Goal: Transaction & Acquisition: Purchase product/service

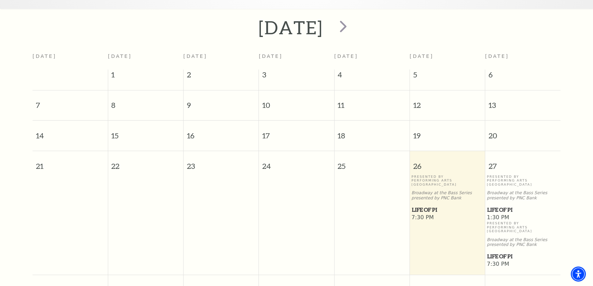
scroll to position [154, 0]
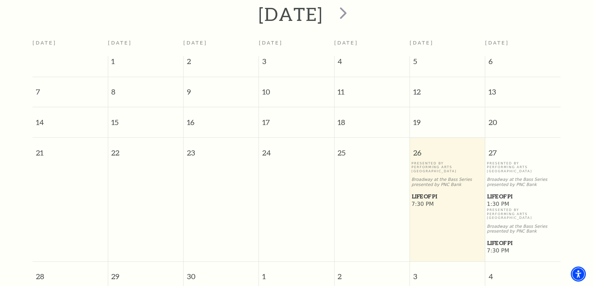
click at [436, 192] on span "Life of Pi" at bounding box center [447, 196] width 71 height 9
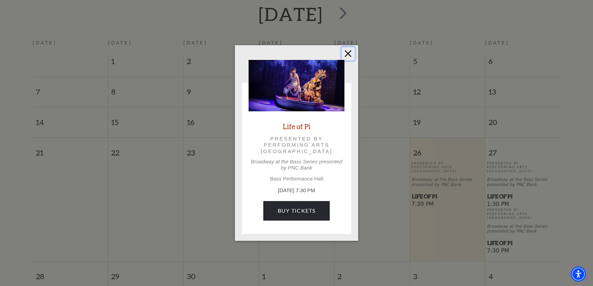
click at [348, 56] on button "Close" at bounding box center [348, 53] width 13 height 13
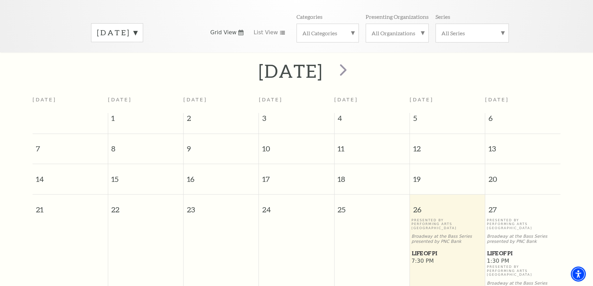
scroll to position [92, 0]
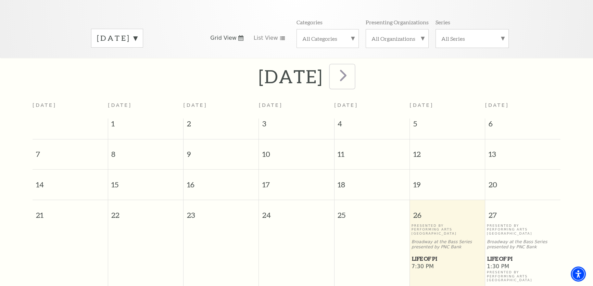
click at [352, 68] on span "next" at bounding box center [343, 75] width 20 height 20
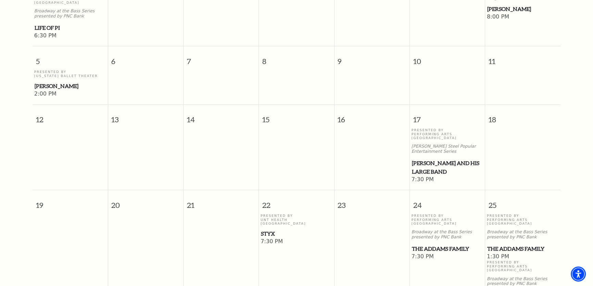
scroll to position [278, 0]
click at [428, 158] on span "[PERSON_NAME] and his Large Band" at bounding box center [447, 166] width 71 height 17
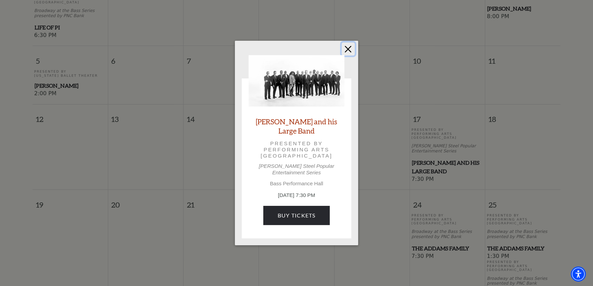
click at [351, 53] on button "Close" at bounding box center [348, 48] width 13 height 13
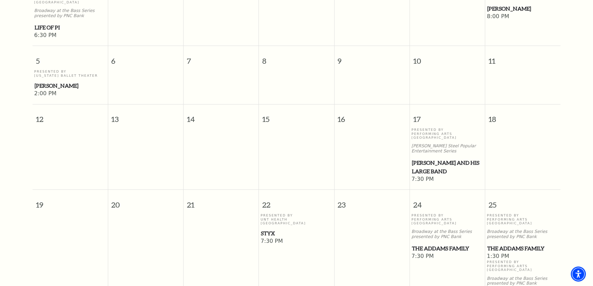
click at [430, 244] on span "The Addams Family" at bounding box center [447, 248] width 71 height 9
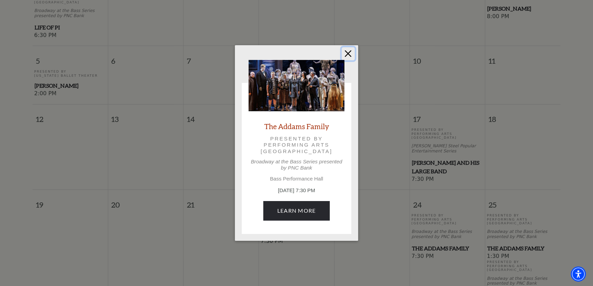
click at [348, 53] on button "Close" at bounding box center [348, 53] width 13 height 13
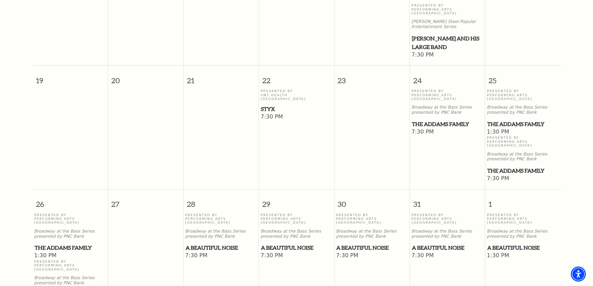
scroll to position [403, 0]
click at [221, 243] on span "A Beautiful Noise" at bounding box center [220, 247] width 71 height 9
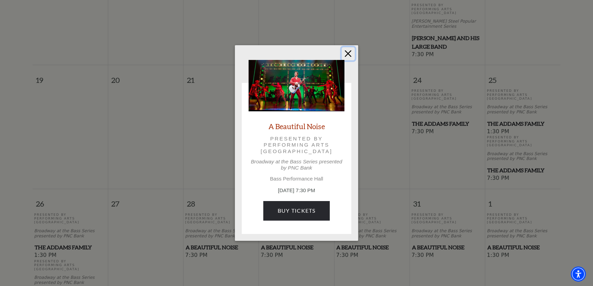
click at [348, 54] on button "Close" at bounding box center [348, 53] width 13 height 13
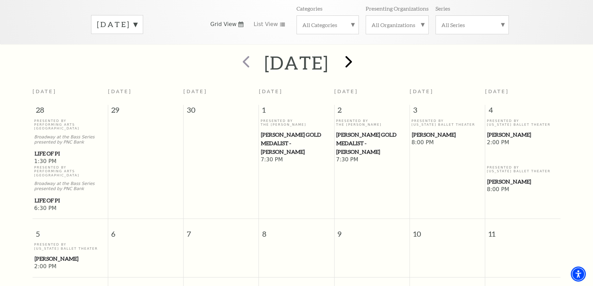
scroll to position [92, 0]
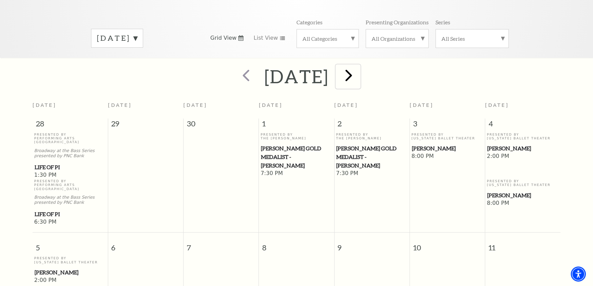
click at [358, 73] on span "next" at bounding box center [349, 75] width 20 height 20
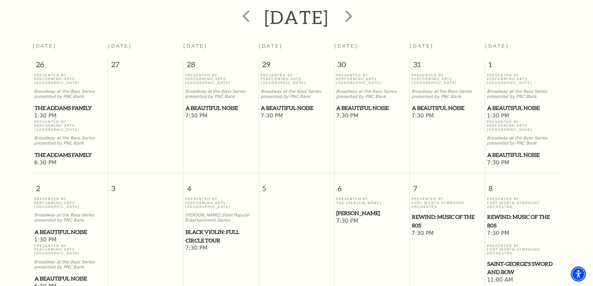
scroll to position [154, 0]
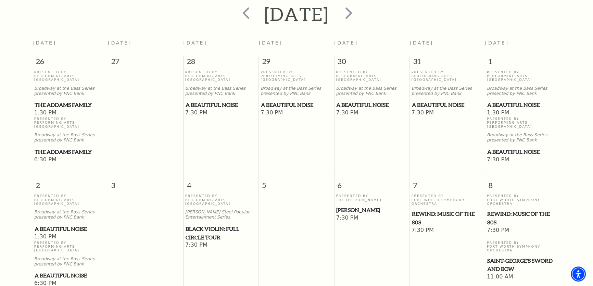
click at [215, 224] on span "Black Violin: Full Circle Tour" at bounding box center [220, 232] width 71 height 17
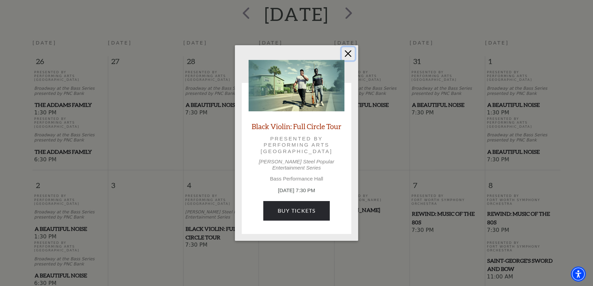
click at [348, 57] on button "Close" at bounding box center [348, 53] width 13 height 13
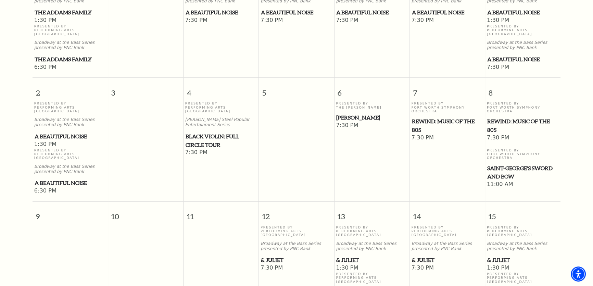
scroll to position [278, 0]
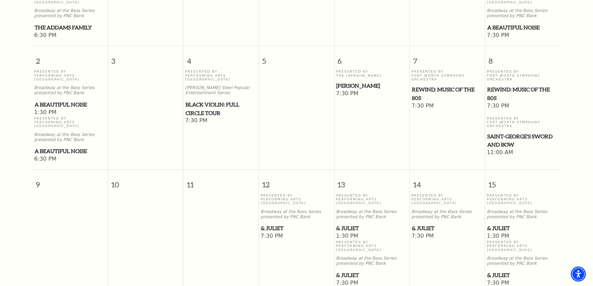
click at [272, 224] on span "& Juliet" at bounding box center [296, 228] width 71 height 9
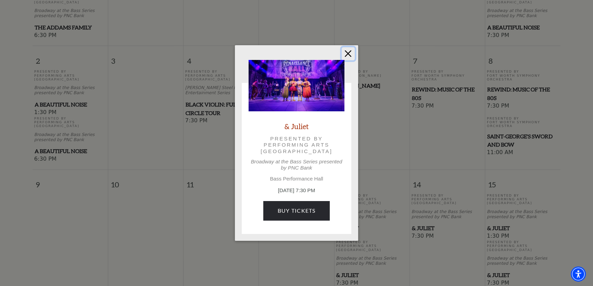
click at [346, 50] on button "Close" at bounding box center [348, 53] width 13 height 13
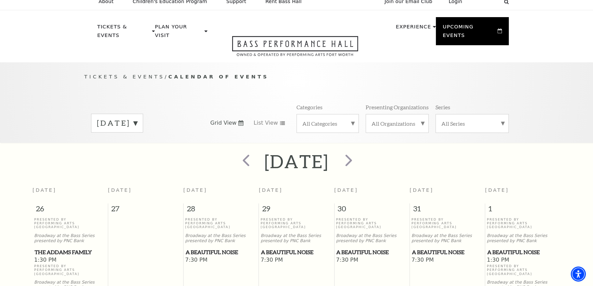
scroll to position [0, 0]
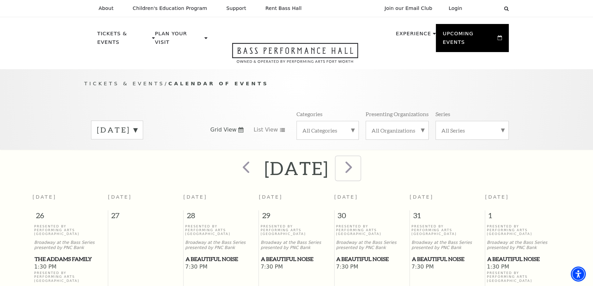
click at [360, 156] on button "next" at bounding box center [347, 168] width 25 height 24
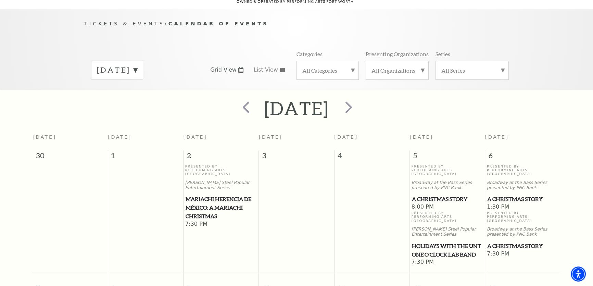
scroll to position [61, 0]
click at [213, 194] on span "Mariachi Herencia de México: A Mariachi Christmas" at bounding box center [220, 206] width 71 height 25
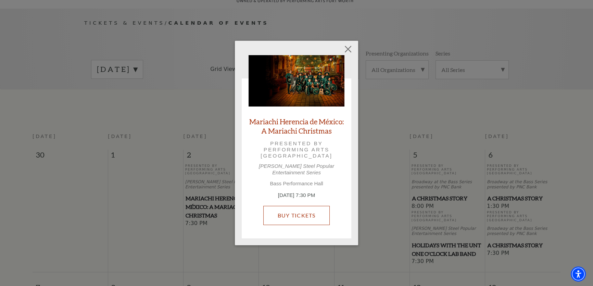
click at [322, 208] on link "Buy Tickets" at bounding box center [296, 215] width 66 height 19
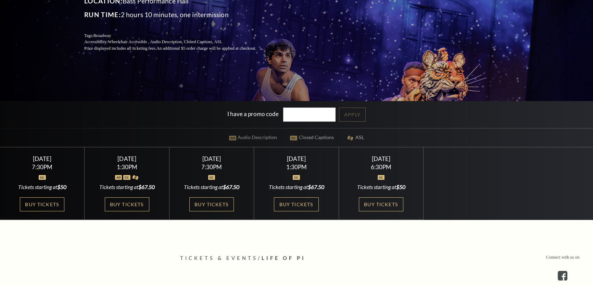
scroll to position [124, 0]
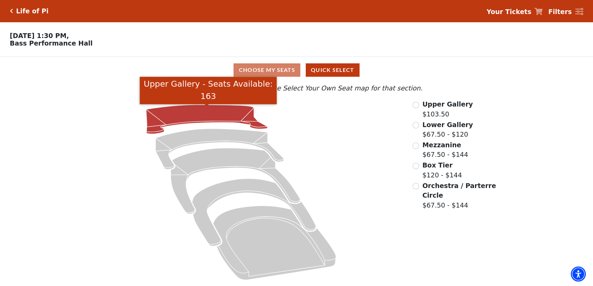
click at [231, 110] on icon "Upper Gallery - Seats Available: 163" at bounding box center [206, 119] width 121 height 29
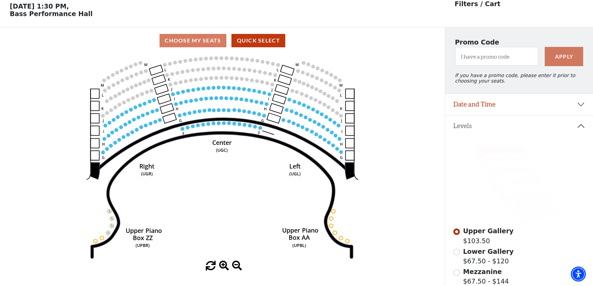
scroll to position [31, 0]
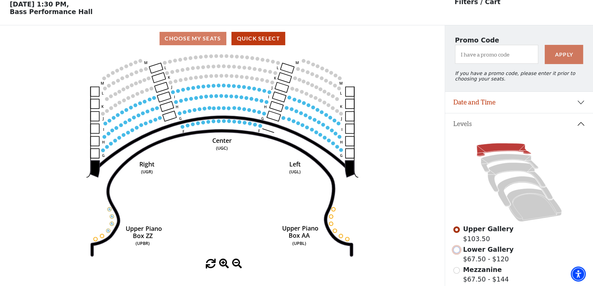
click at [457, 253] on input "Lower Gallery$67.50 - $120\a" at bounding box center [456, 249] width 7 height 7
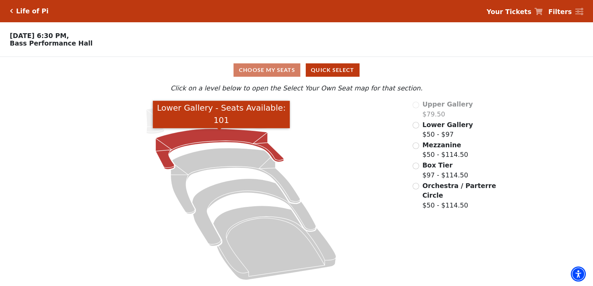
click at [231, 136] on icon "Lower Gallery - Seats Available: 101" at bounding box center [219, 149] width 128 height 41
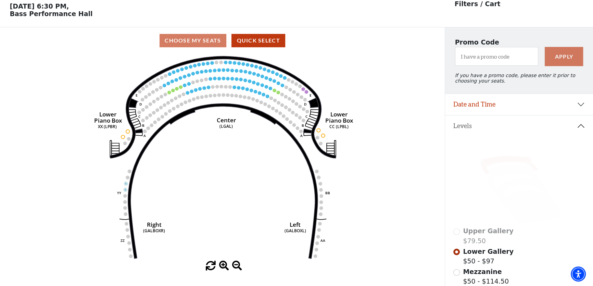
scroll to position [31, 0]
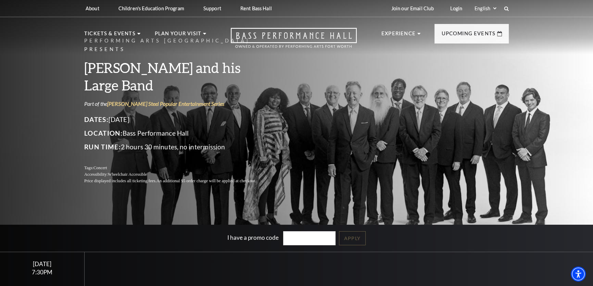
scroll to position [93, 0]
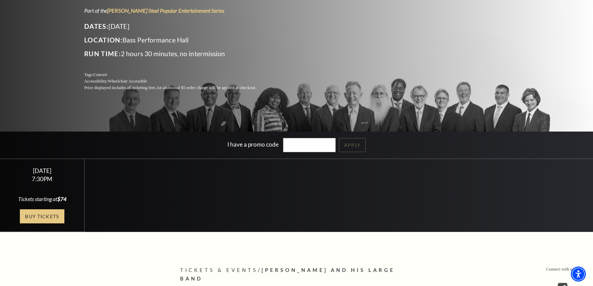
click at [48, 220] on link "Buy Tickets" at bounding box center [42, 216] width 44 height 14
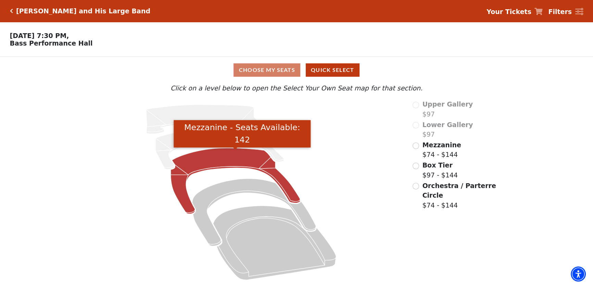
click at [254, 154] on icon "Mezzanine - Seats Available: 142" at bounding box center [234, 181] width 129 height 66
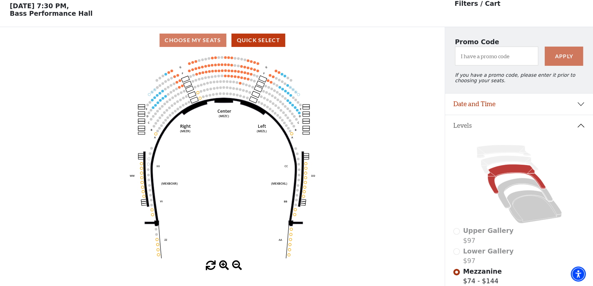
scroll to position [31, 0]
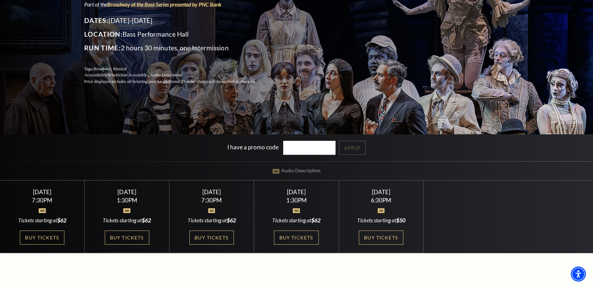
scroll to position [93, 0]
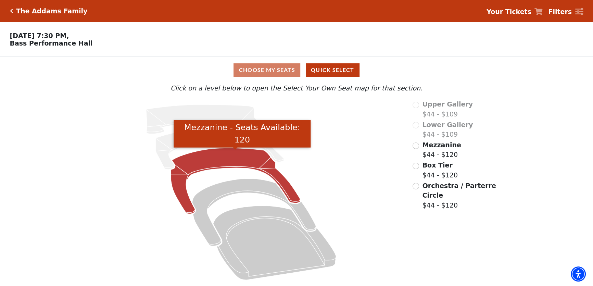
click at [242, 157] on icon "Mezzanine - Seats Available: 120" at bounding box center [234, 181] width 129 height 66
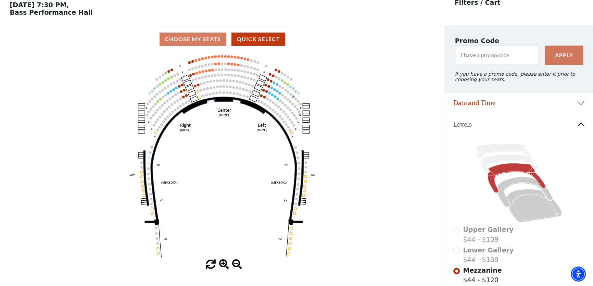
scroll to position [31, 0]
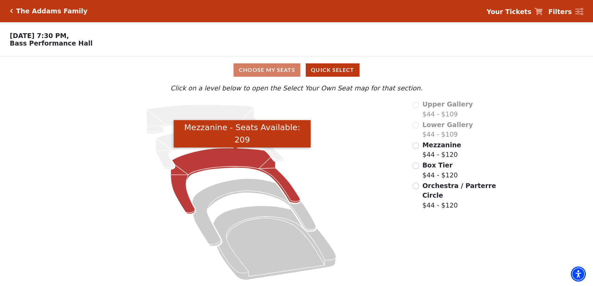
click at [253, 162] on icon "Mezzanine - Seats Available: 209" at bounding box center [234, 181] width 129 height 66
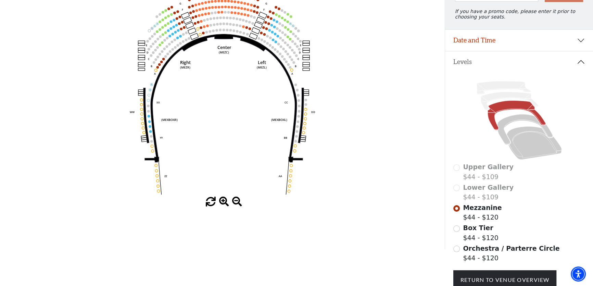
scroll to position [94, 0]
click at [455, 252] on input "Orchestra / Parterre Circle$44 - $120\a" at bounding box center [456, 248] width 7 height 7
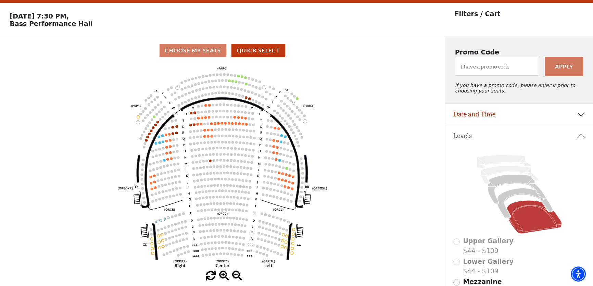
scroll to position [31, 0]
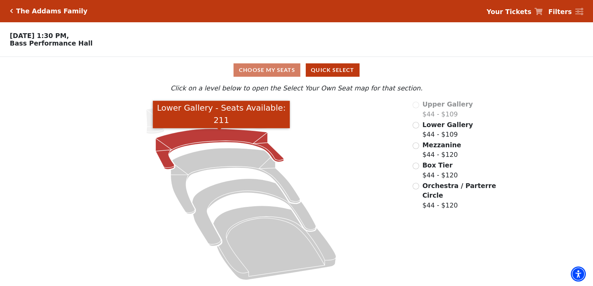
click at [241, 137] on icon "Lower Gallery - Seats Available: 211" at bounding box center [219, 149] width 128 height 41
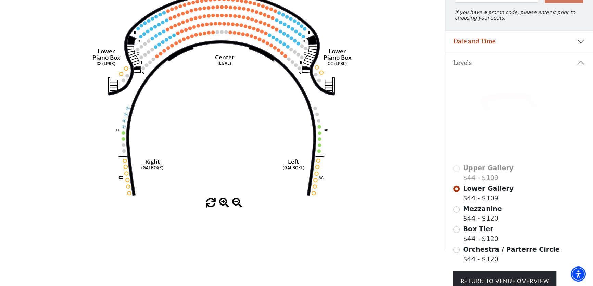
scroll to position [94, 0]
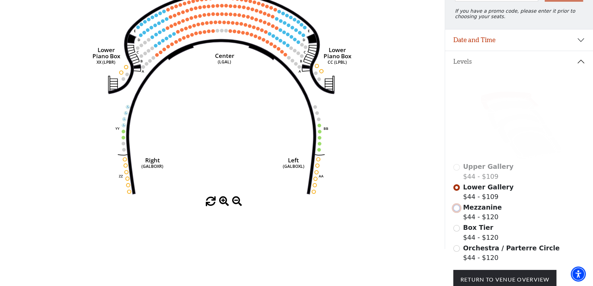
click at [455, 211] on input "Mezzanine$44 - $120\a" at bounding box center [456, 208] width 7 height 7
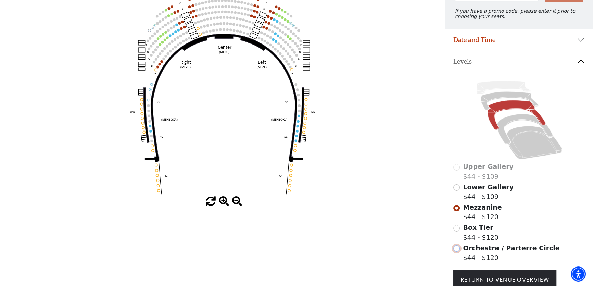
click at [457, 252] on input "Orchestra / Parterre Circle$44 - $120\a" at bounding box center [456, 248] width 7 height 7
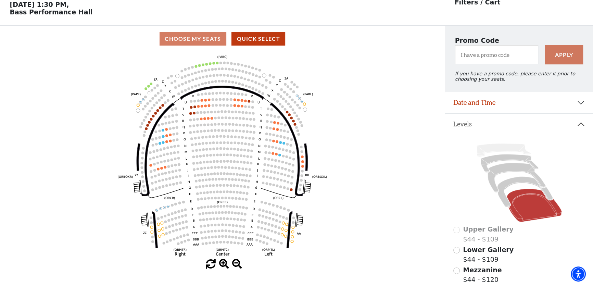
scroll to position [31, 0]
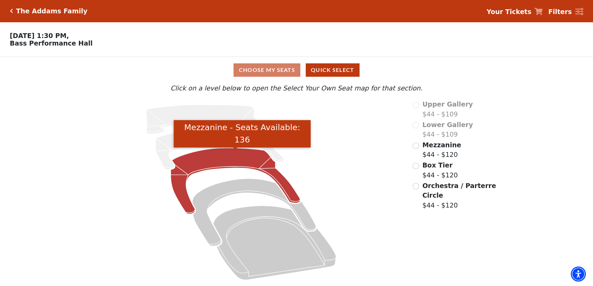
click at [237, 151] on icon "Mezzanine - Seats Available: 136" at bounding box center [234, 181] width 129 height 66
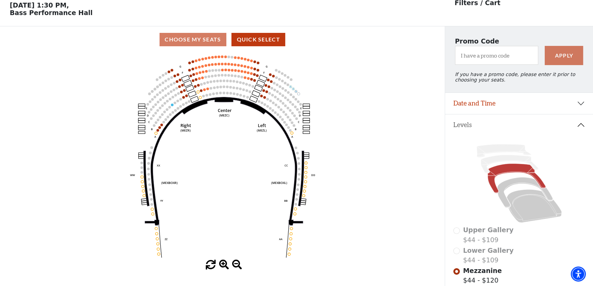
scroll to position [31, 0]
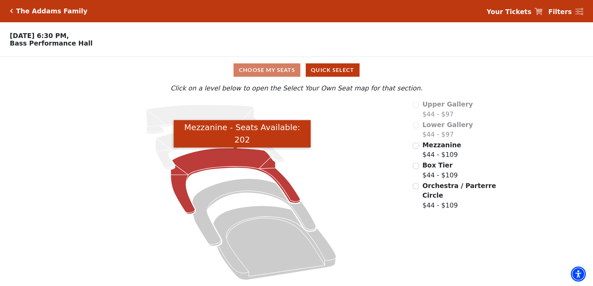
click at [228, 153] on icon "Mezzanine - Seats Available: 202" at bounding box center [234, 181] width 129 height 66
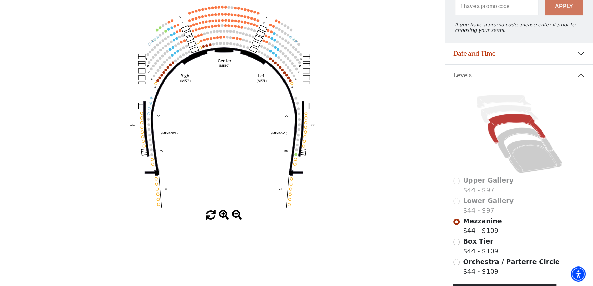
scroll to position [94, 0]
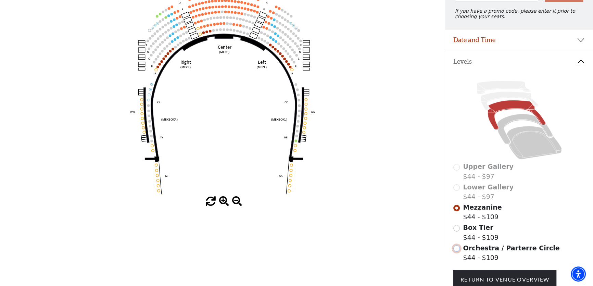
click at [458, 252] on input "Orchestra / Parterre Circle$44 - $109\a" at bounding box center [456, 248] width 7 height 7
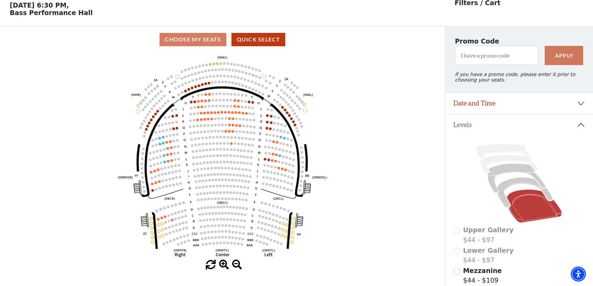
scroll to position [31, 0]
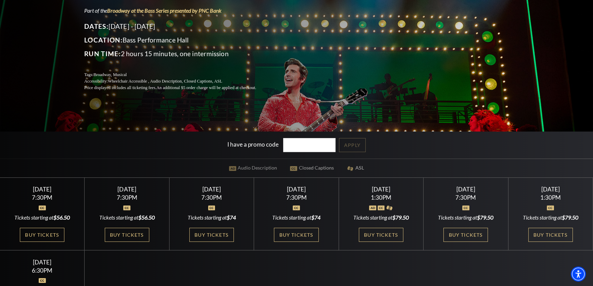
scroll to position [124, 0]
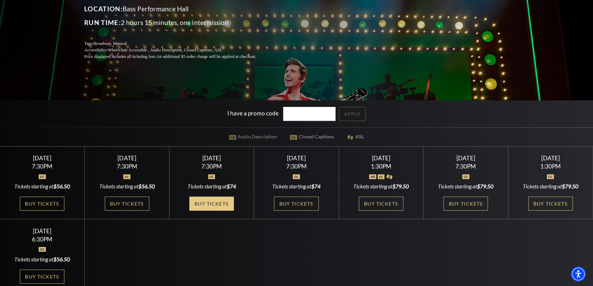
drag, startPoint x: 222, startPoint y: 202, endPoint x: 222, endPoint y: 209, distance: 6.8
drag, startPoint x: 479, startPoint y: 205, endPoint x: 539, endPoint y: 205, distance: 59.5
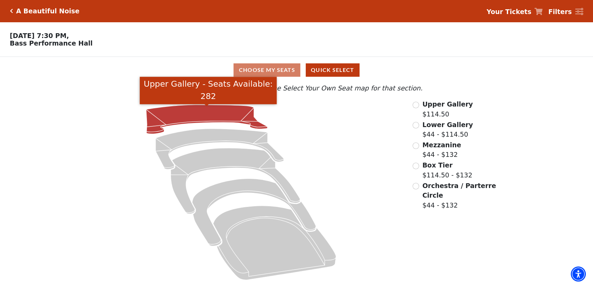
click at [235, 114] on icon "Upper Gallery - Seats Available: 282" at bounding box center [206, 119] width 121 height 29
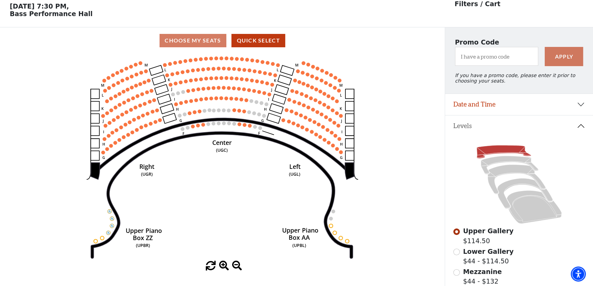
scroll to position [31, 0]
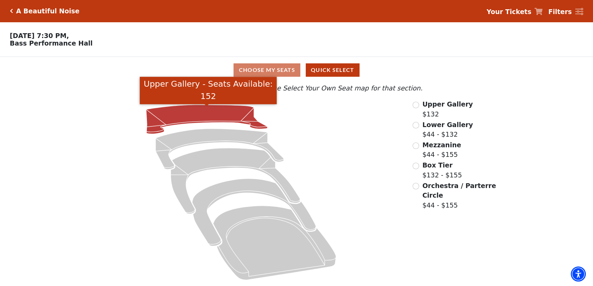
click at [207, 116] on icon "Upper Gallery - Seats Available: 152" at bounding box center [206, 119] width 121 height 29
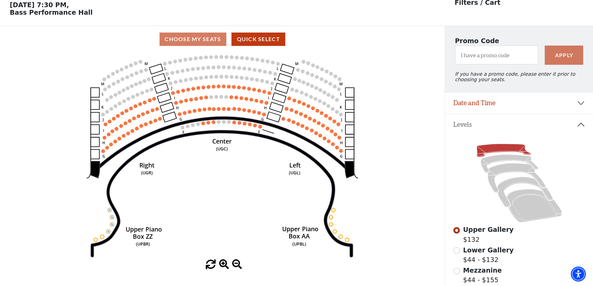
scroll to position [31, 0]
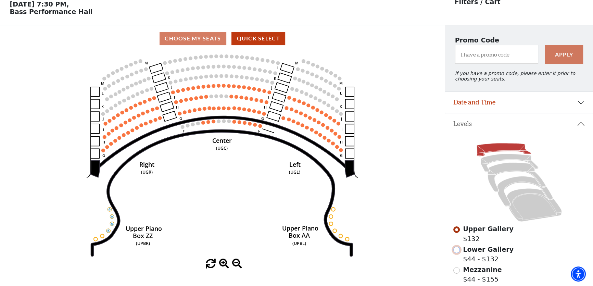
click at [458, 252] on input "Lower Gallery$44 - $132\a" at bounding box center [456, 249] width 7 height 7
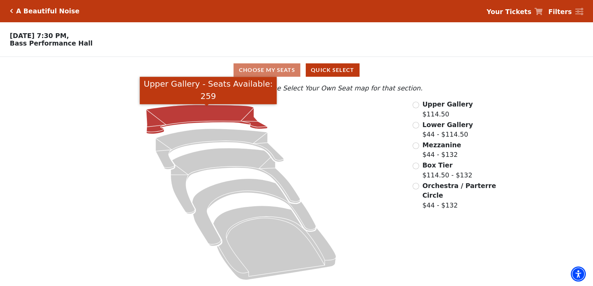
click at [187, 111] on icon "Upper Gallery - Seats Available: 259" at bounding box center [206, 119] width 121 height 29
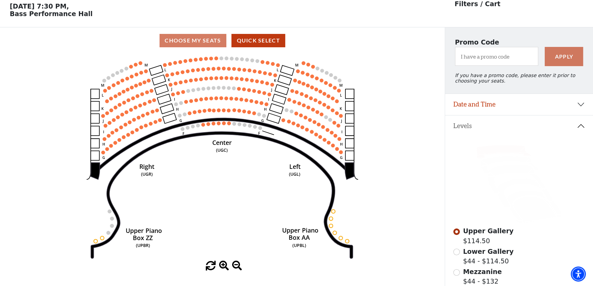
scroll to position [31, 0]
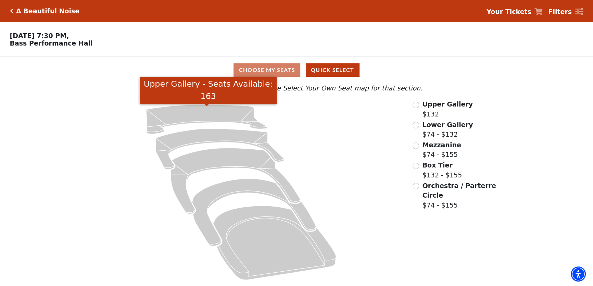
click at [233, 125] on icon at bounding box center [241, 192] width 324 height 186
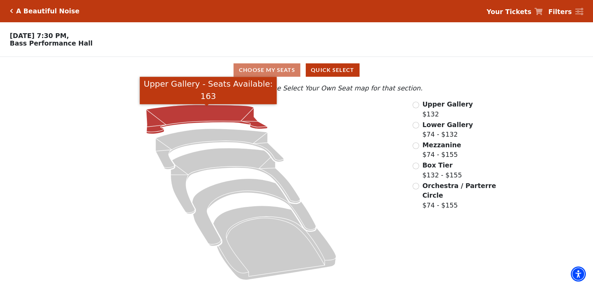
click at [237, 117] on icon "Upper Gallery - Seats Available: 163" at bounding box center [206, 119] width 121 height 29
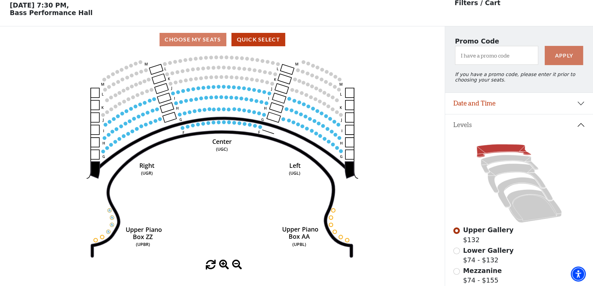
scroll to position [31, 0]
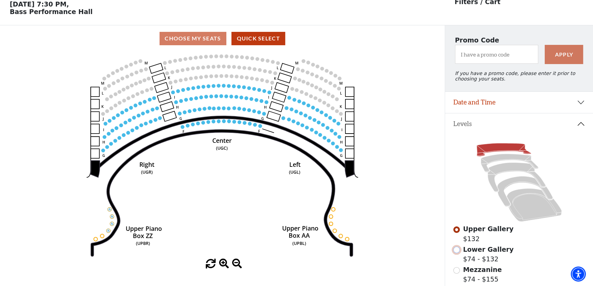
click at [459, 253] on input "Lower Gallery$74 - $132\a" at bounding box center [456, 249] width 7 height 7
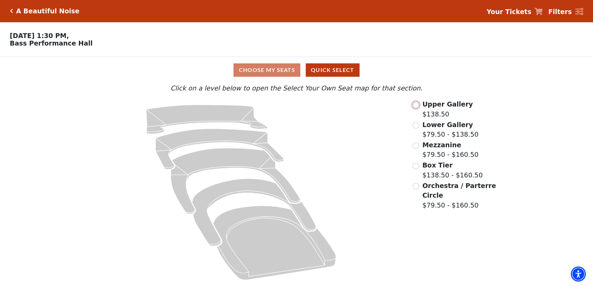
click at [416, 107] on input "Upper Gallery$138.50\a" at bounding box center [415, 105] width 7 height 7
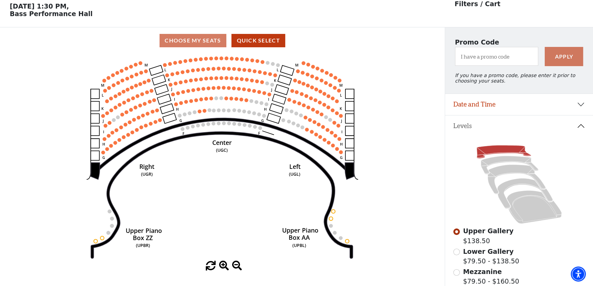
scroll to position [31, 0]
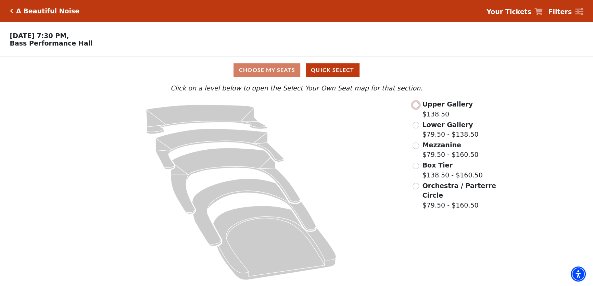
click at [414, 108] on input "Upper Gallery$138.50\a" at bounding box center [415, 105] width 7 height 7
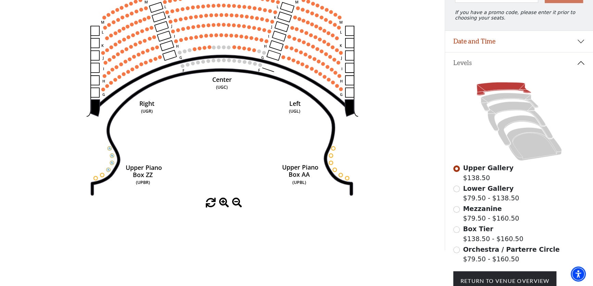
scroll to position [94, 0]
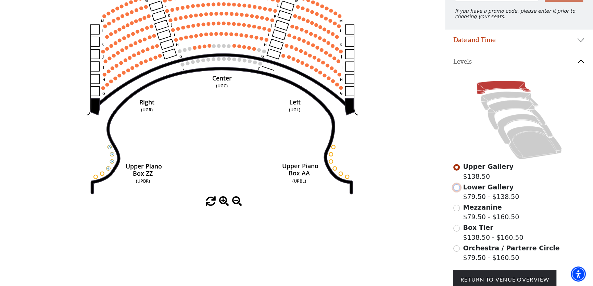
click at [458, 191] on input "Lower Gallery$79.50 - $138.50\a" at bounding box center [456, 187] width 7 height 7
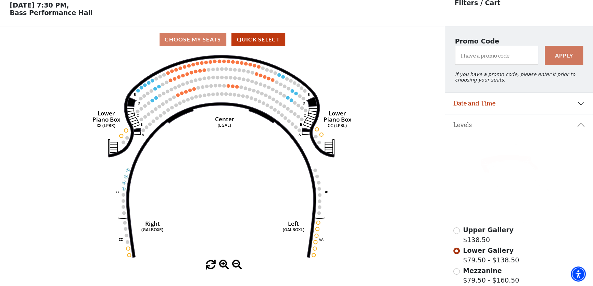
scroll to position [31, 0]
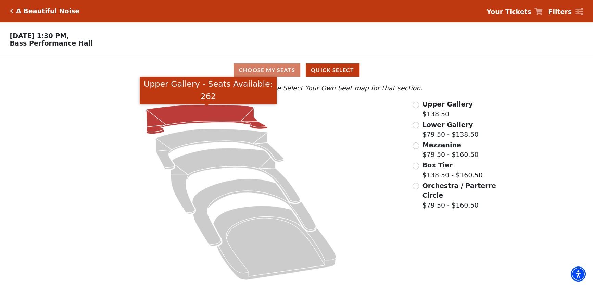
click at [226, 114] on icon "Upper Gallery - Seats Available: 262" at bounding box center [206, 119] width 121 height 29
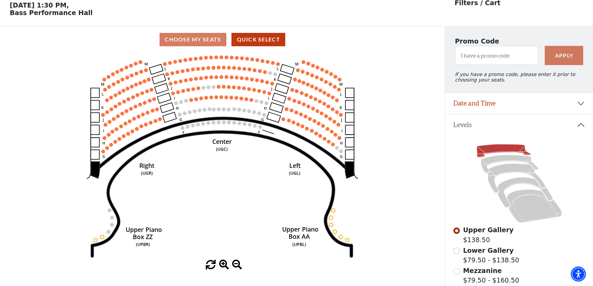
scroll to position [31, 0]
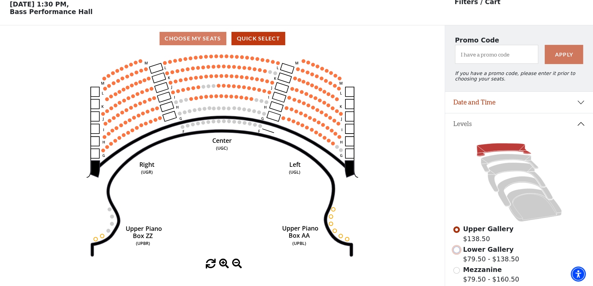
drag, startPoint x: 454, startPoint y: 254, endPoint x: 448, endPoint y: 250, distance: 7.5
click at [448, 251] on div "Upper Gallery $138.50 Lower Gallery $79.50 - $138.50 Mezzanine $79.50 - $160.50…" at bounding box center [519, 245] width 148 height 223
click at [456, 253] on input "Lower Gallery$79.50 - $138.50\a" at bounding box center [456, 249] width 7 height 7
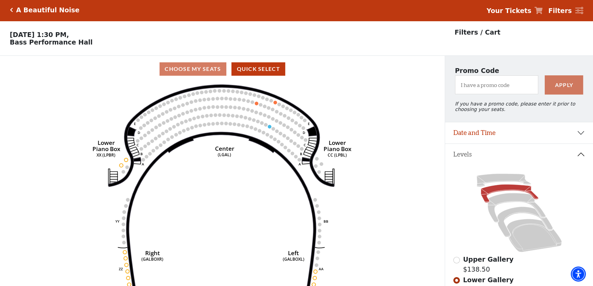
scroll to position [0, 0]
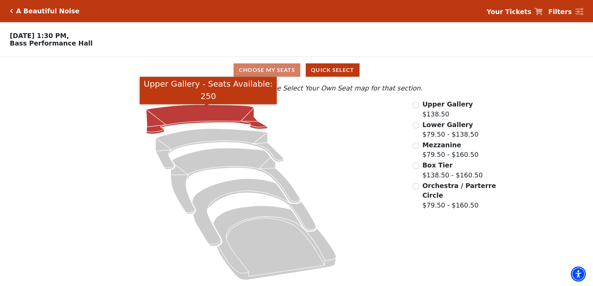
click at [202, 114] on icon "Upper Gallery - Seats Available: 250" at bounding box center [206, 119] width 121 height 29
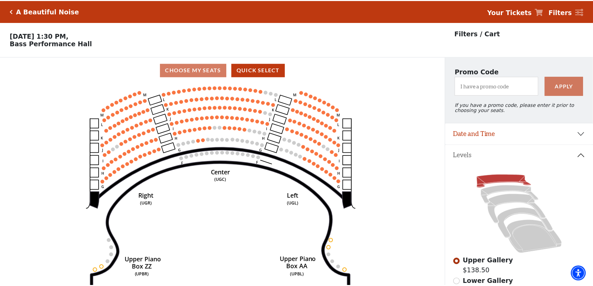
scroll to position [31, 0]
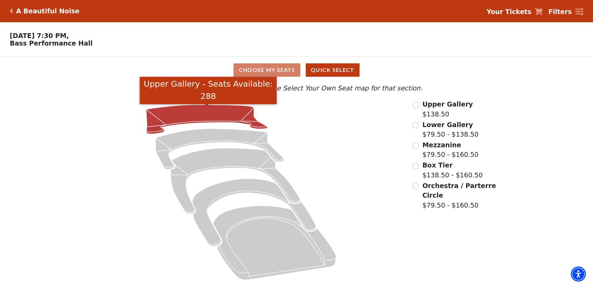
click at [242, 113] on icon "Upper Gallery - Seats Available: 288" at bounding box center [206, 119] width 121 height 29
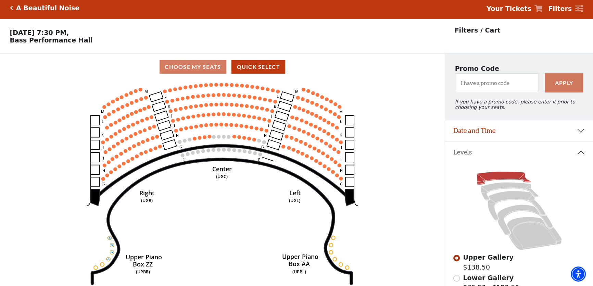
scroll to position [31, 0]
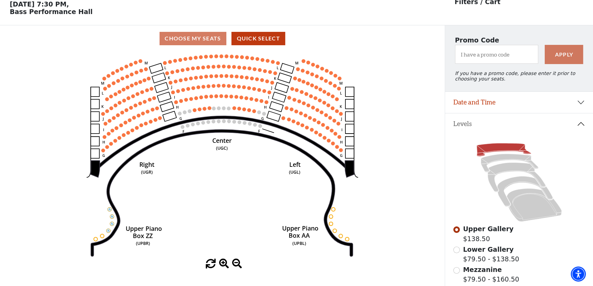
click at [461, 252] on div "Lower Gallery $79.50 - $138.50" at bounding box center [519, 254] width 132 height 20
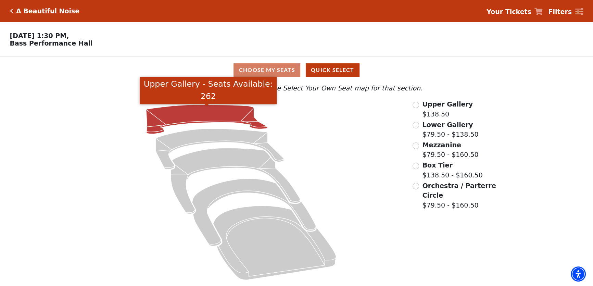
click at [221, 111] on icon "Upper Gallery - Seats Available: 262" at bounding box center [206, 119] width 121 height 29
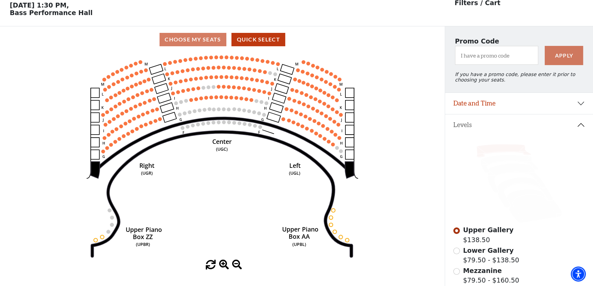
scroll to position [31, 0]
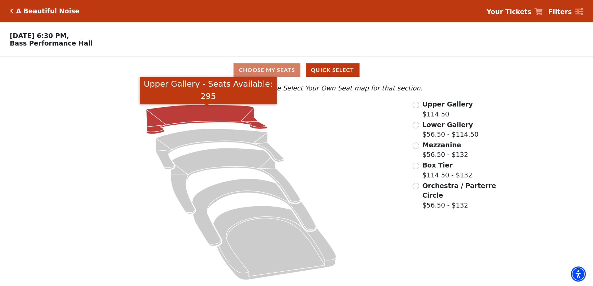
click at [227, 116] on icon "Upper Gallery - Seats Available: 295" at bounding box center [206, 119] width 121 height 29
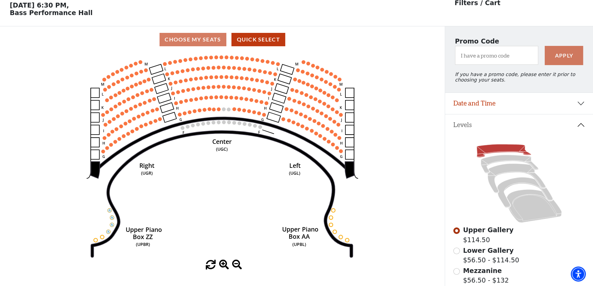
scroll to position [31, 0]
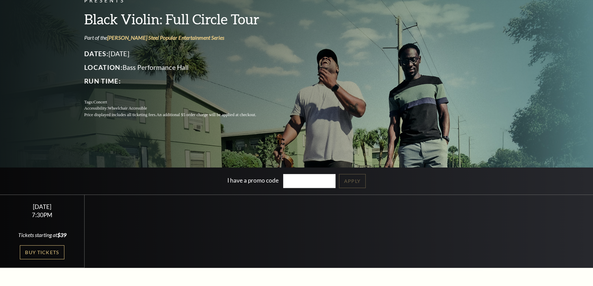
scroll to position [62, 0]
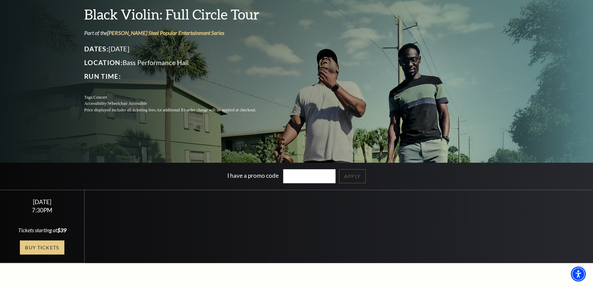
click at [43, 244] on link "Buy Tickets" at bounding box center [42, 247] width 44 height 14
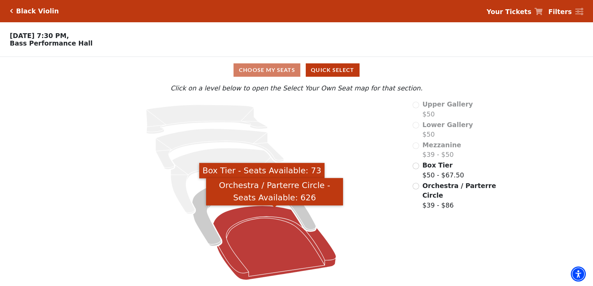
click at [264, 220] on icon "Orchestra / Parterre Circle - Seats Available: 626" at bounding box center [274, 243] width 123 height 74
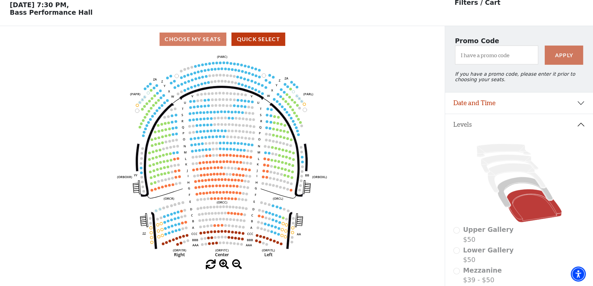
scroll to position [31, 0]
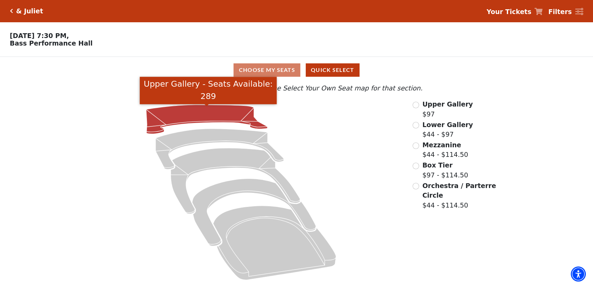
click at [222, 113] on icon "Upper Gallery - Seats Available: 289" at bounding box center [206, 119] width 121 height 29
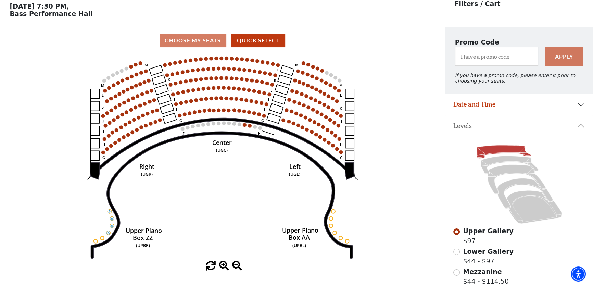
scroll to position [31, 0]
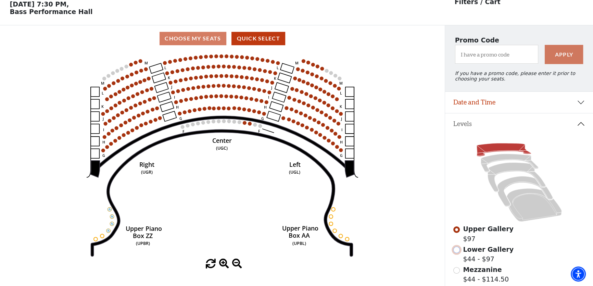
click at [455, 253] on input "Lower Gallery$44 - $97\a" at bounding box center [456, 249] width 7 height 7
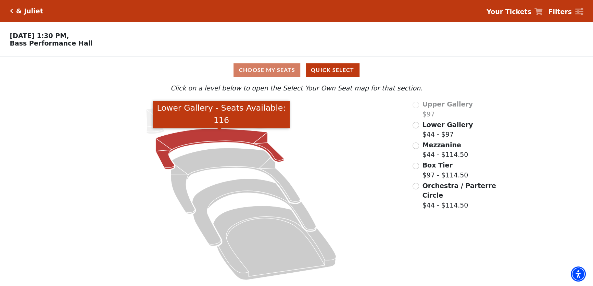
click at [236, 136] on icon "Lower Gallery - Seats Available: 116" at bounding box center [219, 149] width 128 height 41
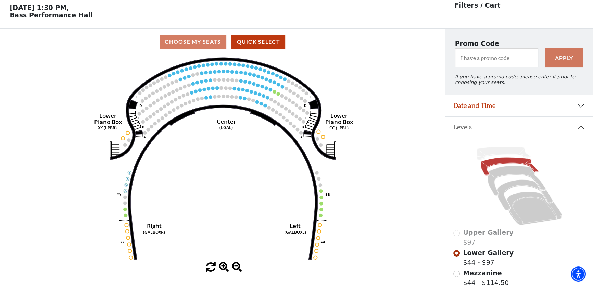
scroll to position [31, 0]
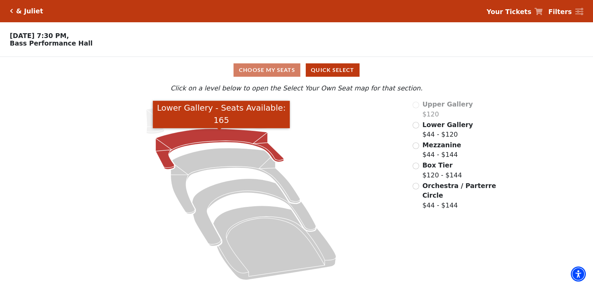
click at [251, 140] on icon "Lower Gallery - Seats Available: 165" at bounding box center [219, 149] width 128 height 41
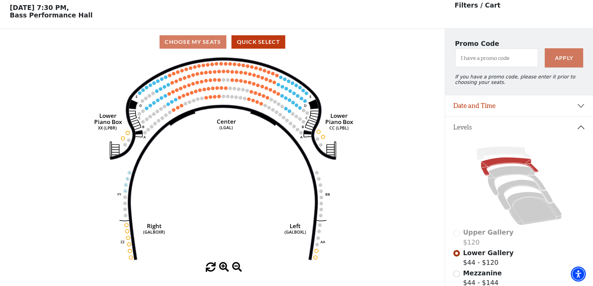
scroll to position [31, 0]
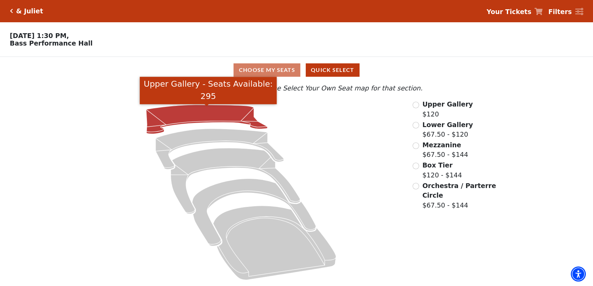
click at [251, 118] on icon "Upper Gallery - Seats Available: 295" at bounding box center [206, 119] width 121 height 29
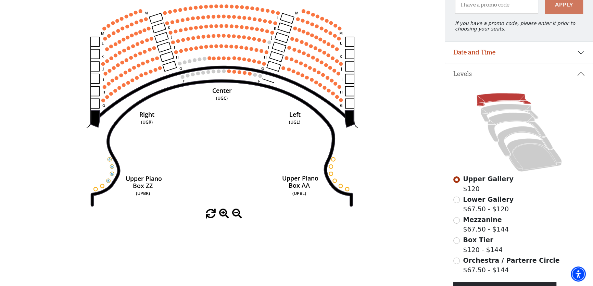
scroll to position [94, 0]
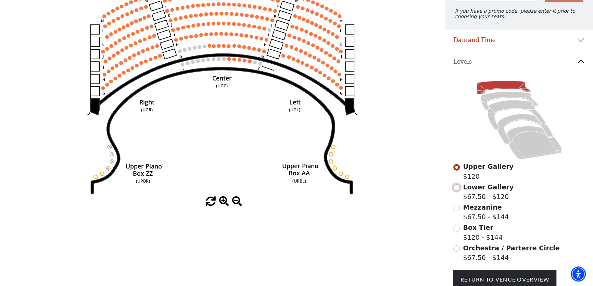
click at [455, 191] on input "Lower Gallery$67.50 - $120\a" at bounding box center [456, 187] width 7 height 7
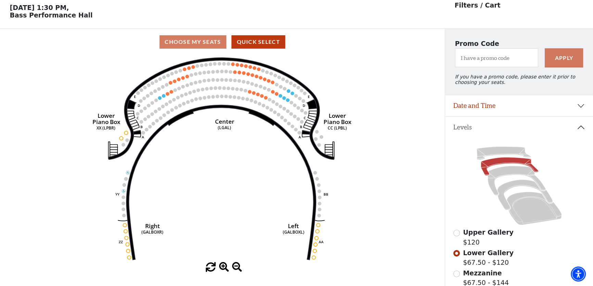
scroll to position [31, 0]
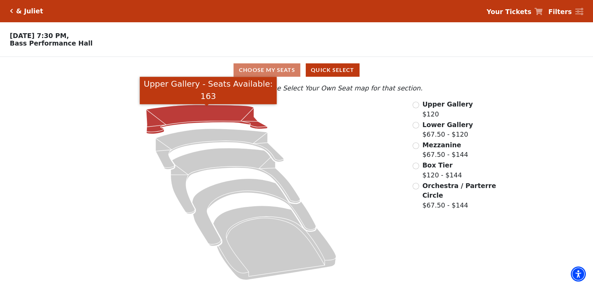
click at [241, 112] on icon "Upper Gallery - Seats Available: 163" at bounding box center [206, 119] width 121 height 29
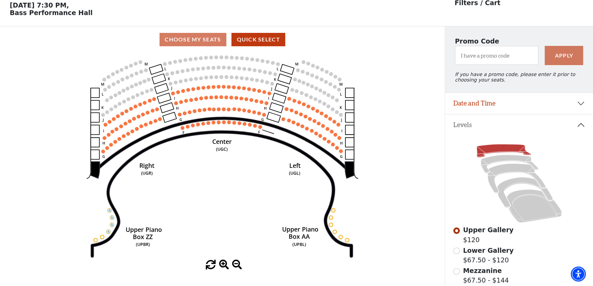
scroll to position [31, 0]
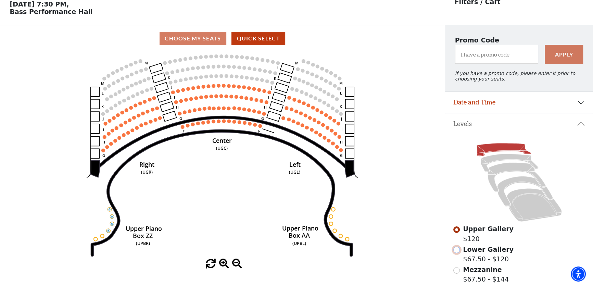
click at [456, 253] on input "Lower Gallery$67.50 - $120\a" at bounding box center [456, 249] width 7 height 7
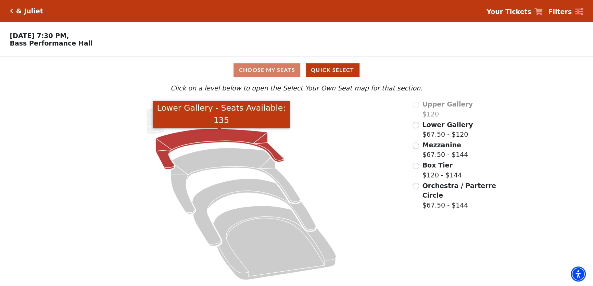
click at [244, 137] on icon "Lower Gallery - Seats Available: 135" at bounding box center [219, 149] width 128 height 41
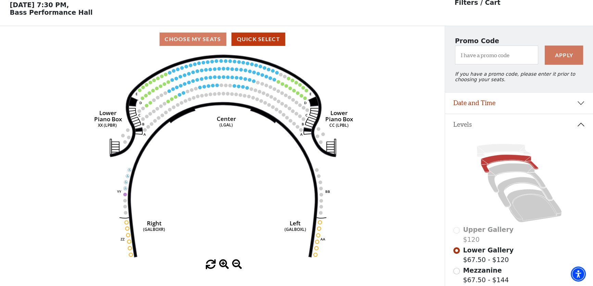
scroll to position [31, 0]
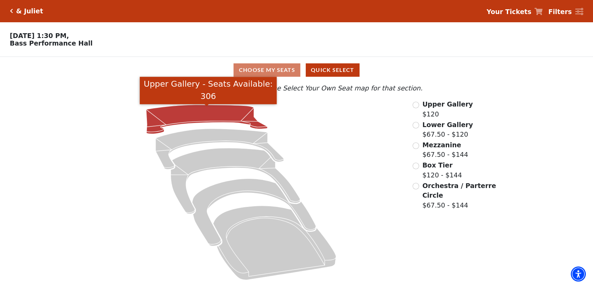
click at [215, 114] on icon "Upper Gallery - Seats Available: 306" at bounding box center [206, 119] width 121 height 29
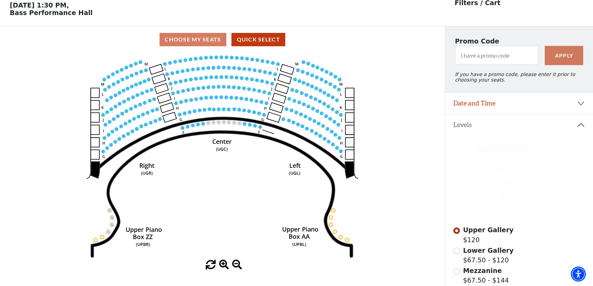
scroll to position [31, 0]
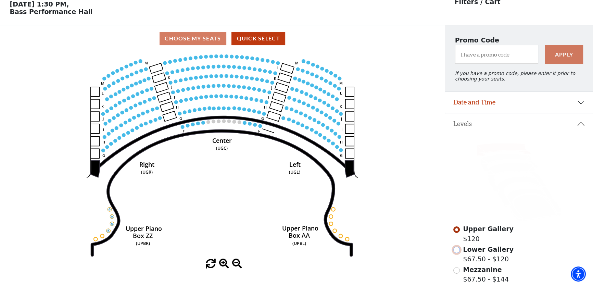
click at [456, 253] on input "Lower Gallery$67.50 - $120\a" at bounding box center [456, 249] width 7 height 7
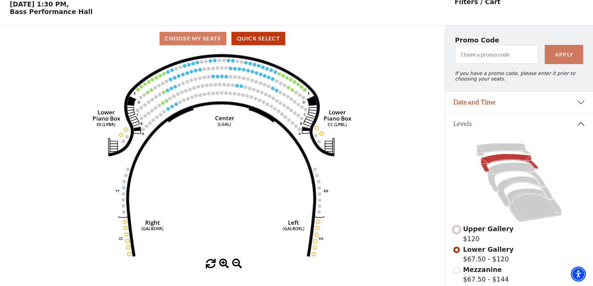
click at [458, 233] on input "Upper Gallery$120\a" at bounding box center [456, 229] width 7 height 7
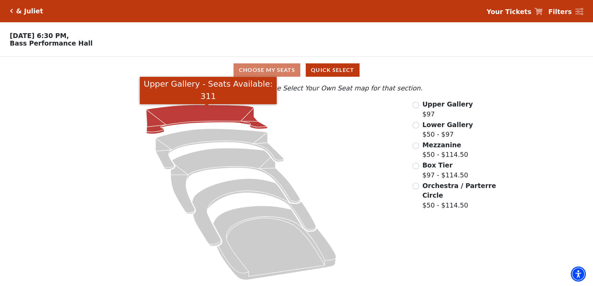
click at [236, 114] on icon "Upper Gallery - Seats Available: 311" at bounding box center [206, 119] width 121 height 29
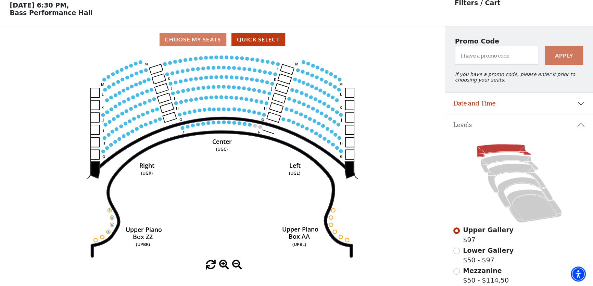
scroll to position [31, 0]
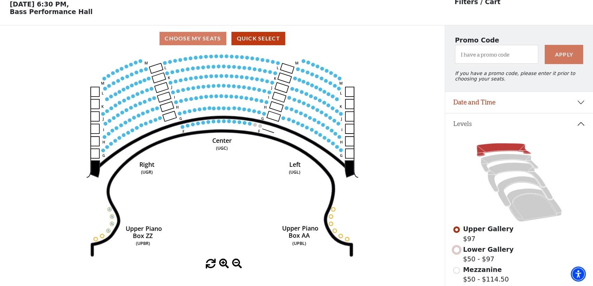
click at [457, 253] on input "Lower Gallery$50 - $97\a" at bounding box center [456, 249] width 7 height 7
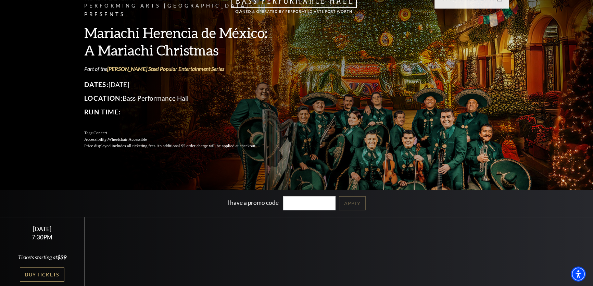
scroll to position [93, 0]
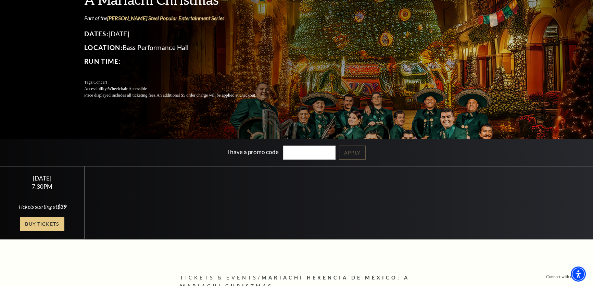
scroll to position [93, 0]
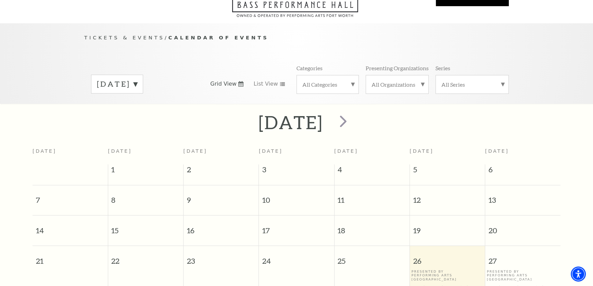
scroll to position [61, 0]
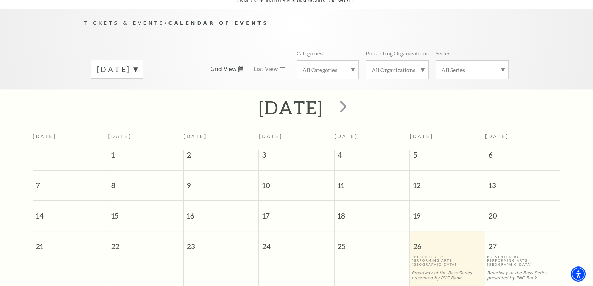
click at [137, 64] on label "[DATE]" at bounding box center [117, 69] width 40 height 11
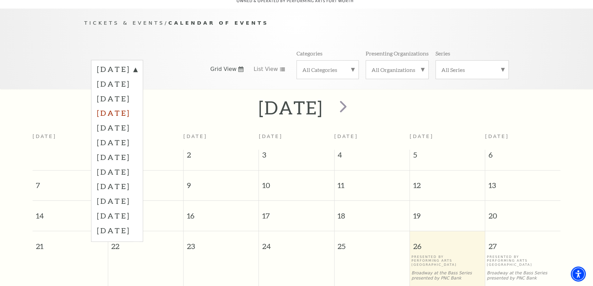
click at [137, 106] on label "[DATE]" at bounding box center [117, 112] width 40 height 15
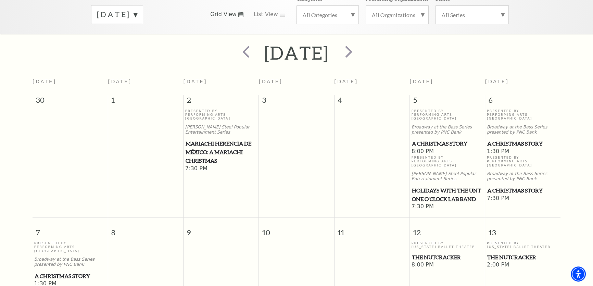
scroll to position [123, 0]
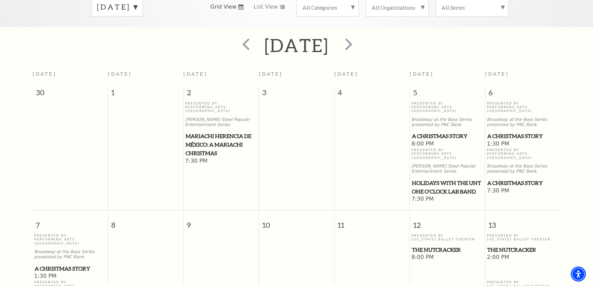
click at [440, 132] on span "A Christmas Story" at bounding box center [447, 136] width 71 height 9
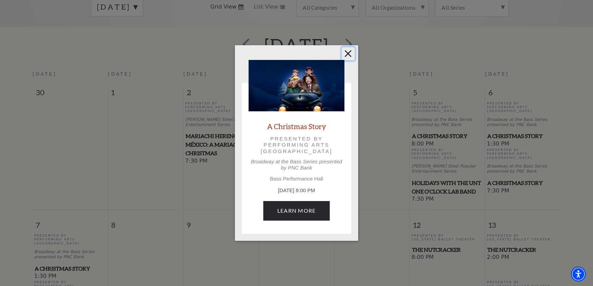
drag, startPoint x: 352, startPoint y: 52, endPoint x: 397, endPoint y: 53, distance: 45.2
click at [351, 52] on button "Close" at bounding box center [348, 53] width 13 height 13
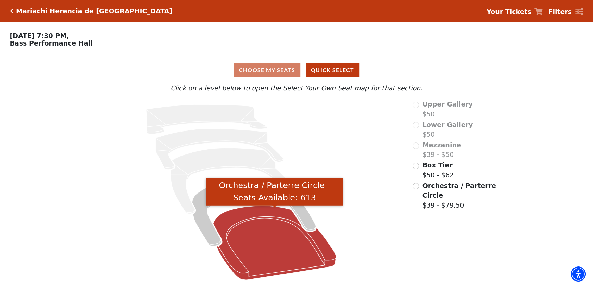
click at [265, 236] on icon "Orchestra / Parterre Circle - Seats Available: 613" at bounding box center [274, 243] width 123 height 74
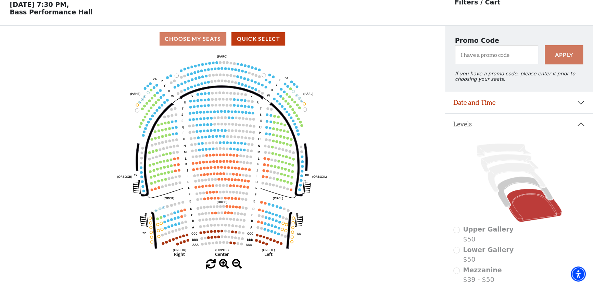
scroll to position [31, 0]
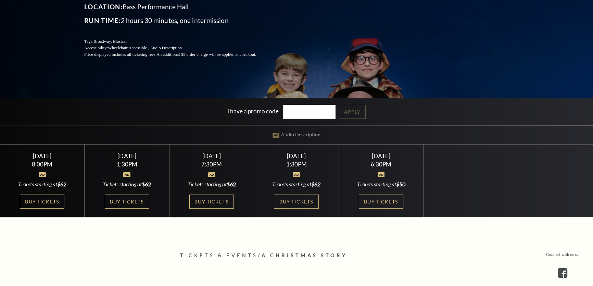
scroll to position [155, 0]
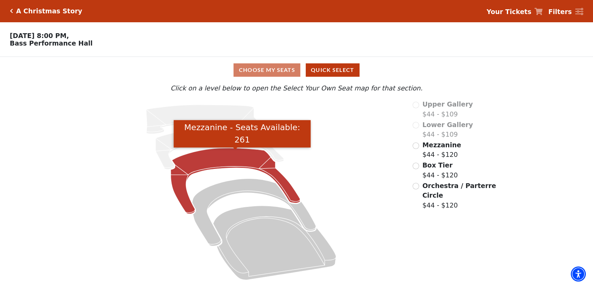
click at [254, 161] on icon "Mezzanine - Seats Available: 261" at bounding box center [234, 181] width 129 height 66
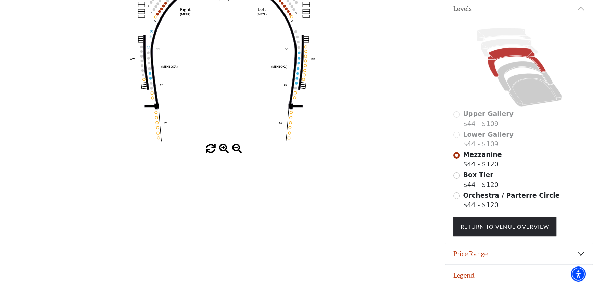
scroll to position [151, 0]
click at [455, 197] on input "Orchestra / Parterre Circle$44 - $120\a" at bounding box center [456, 195] width 7 height 7
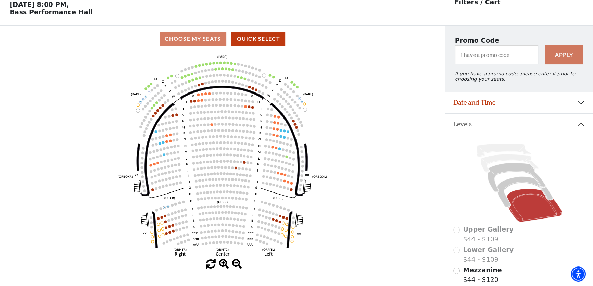
scroll to position [31, 0]
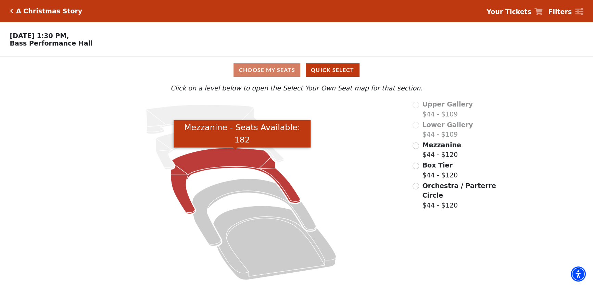
click at [227, 167] on icon "Mezzanine - Seats Available: 182" at bounding box center [234, 181] width 129 height 66
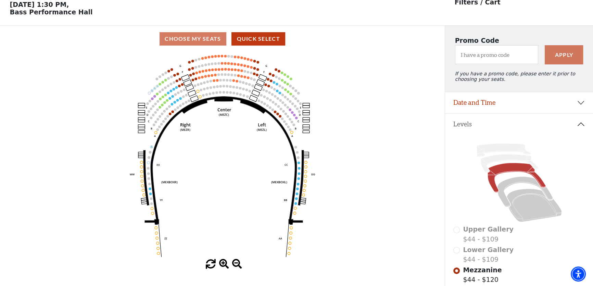
scroll to position [31, 0]
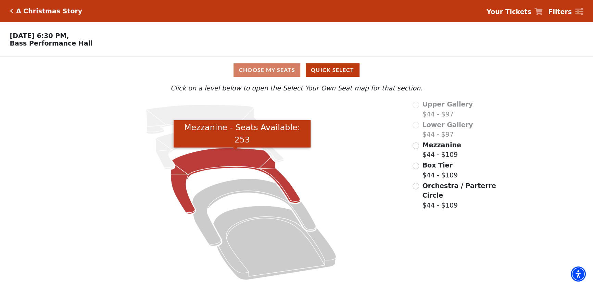
click at [254, 159] on icon "Mezzanine - Seats Available: 253" at bounding box center [234, 181] width 129 height 66
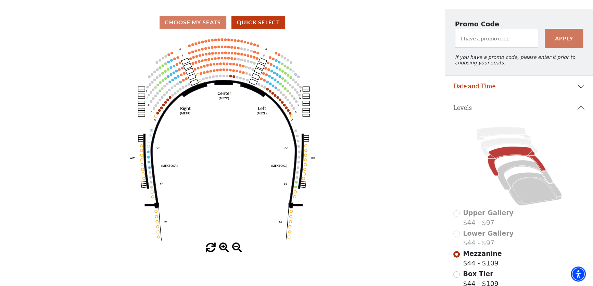
scroll to position [125, 0]
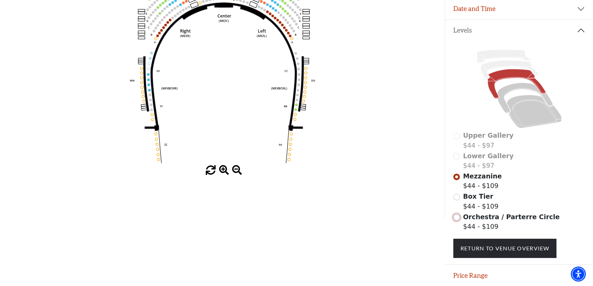
click at [458, 220] on input "Orchestra / Parterre Circle$44 - $109\a" at bounding box center [456, 217] width 7 height 7
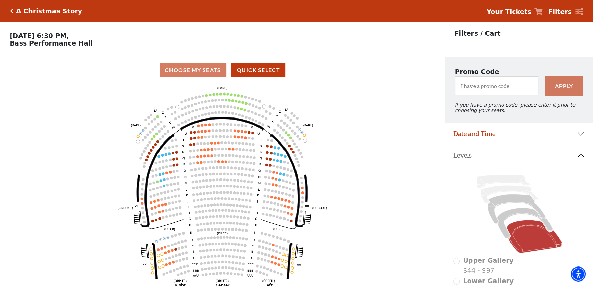
scroll to position [31, 0]
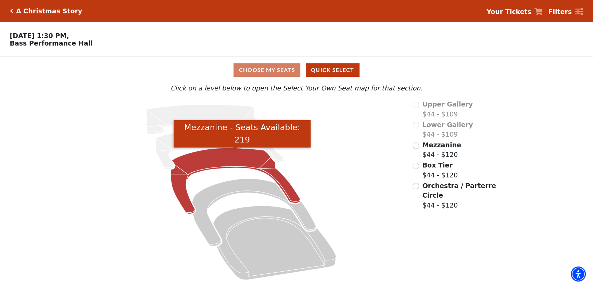
click at [249, 161] on icon "Mezzanine - Seats Available: 219" at bounding box center [234, 181] width 129 height 66
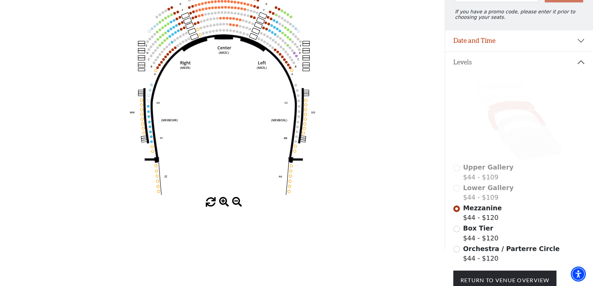
scroll to position [94, 0]
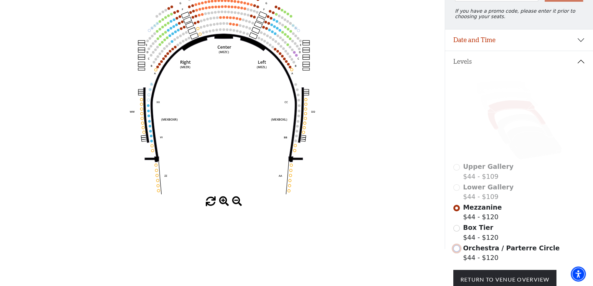
click at [458, 252] on input "Orchestra / Parterre Circle$44 - $120\a" at bounding box center [456, 248] width 7 height 7
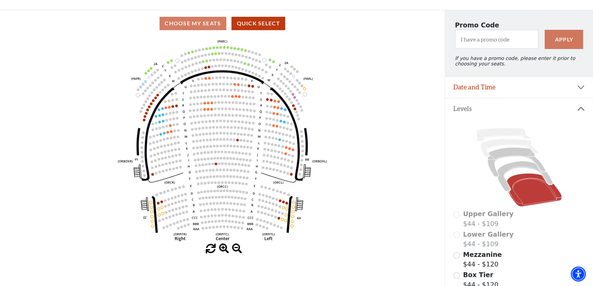
scroll to position [63, 0]
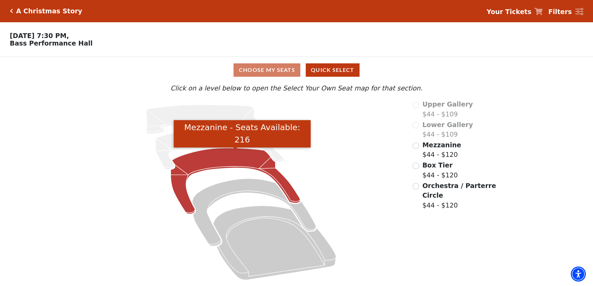
click at [260, 163] on icon "Mezzanine - Seats Available: 216" at bounding box center [234, 181] width 129 height 66
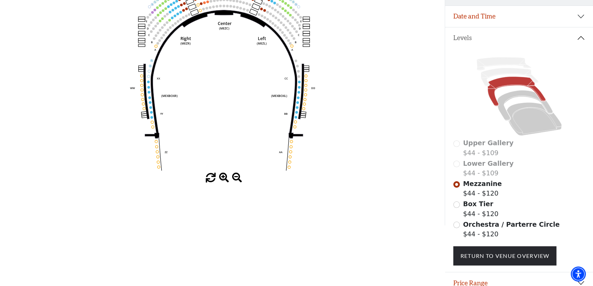
scroll to position [125, 0]
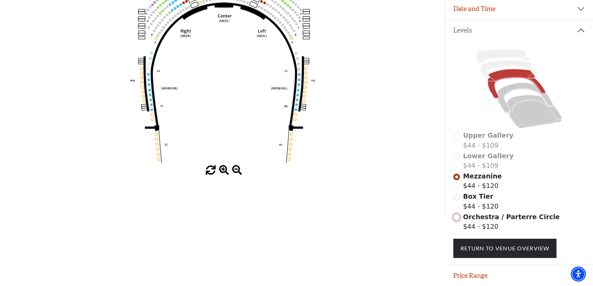
click at [455, 220] on input "Orchestra / Parterre Circle$44 - $120\a" at bounding box center [456, 217] width 7 height 7
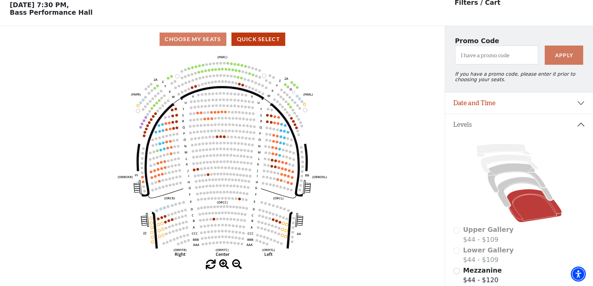
scroll to position [31, 0]
